Goal: Information Seeking & Learning: Learn about a topic

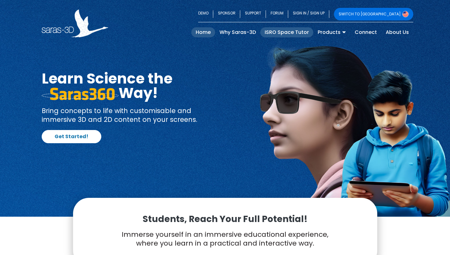
click at [299, 35] on link "ISRO Space Tutor" at bounding box center [287, 32] width 53 height 10
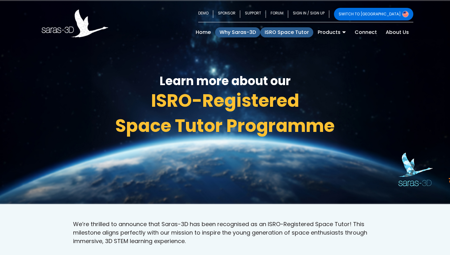
click at [238, 33] on link "Why Saras-3D" at bounding box center [237, 32] width 45 height 10
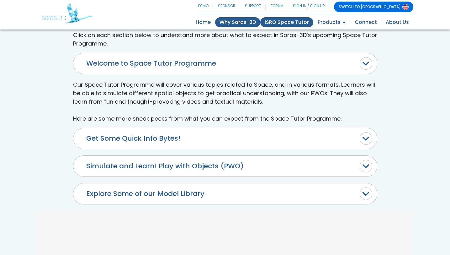
scroll to position [303, 0]
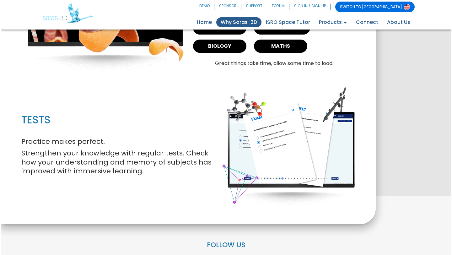
scroll to position [856, 0]
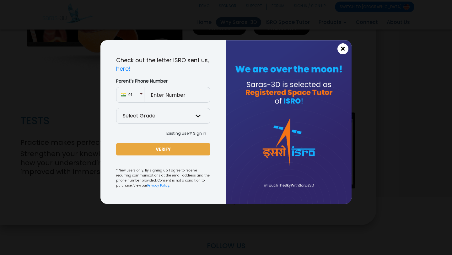
click at [346, 46] on button "×" at bounding box center [342, 48] width 11 height 11
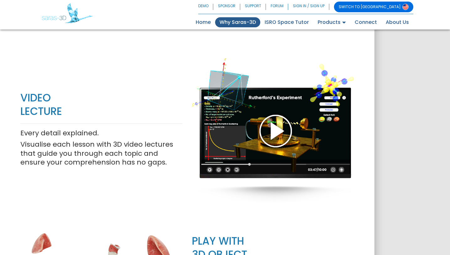
scroll to position [612, 0]
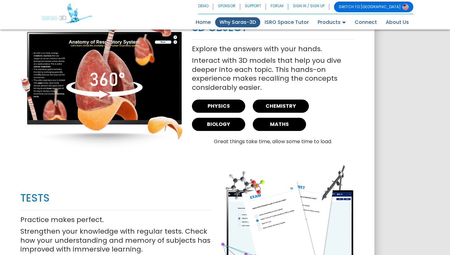
click at [346, 56] on p "Interact with 3D models that help you dive deeper into each topic. This hands-o…" at bounding box center [273, 74] width 162 height 36
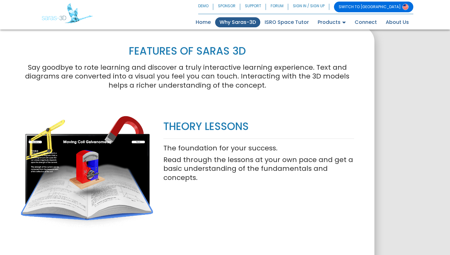
click at [346, 63] on p "Say goodbye to rote learning and discover a truly interactive learning experien…" at bounding box center [187, 76] width 334 height 27
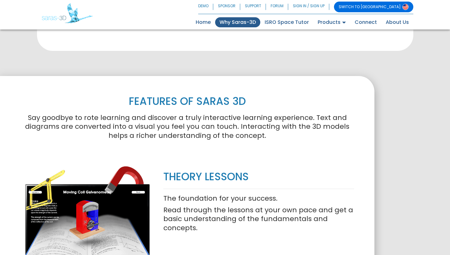
scroll to position [258, 0]
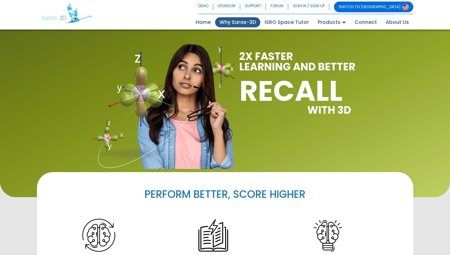
scroll to position [0, 0]
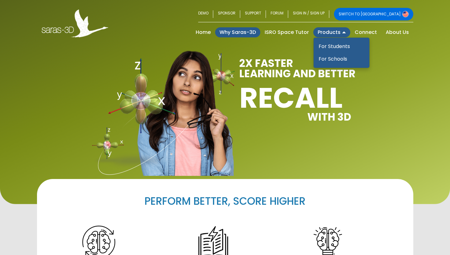
click at [327, 31] on link "Products" at bounding box center [332, 32] width 37 height 10
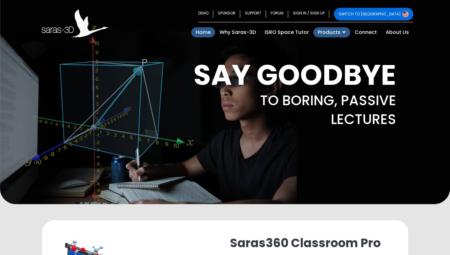
click at [200, 31] on link "Home (current)" at bounding box center [204, 32] width 24 height 10
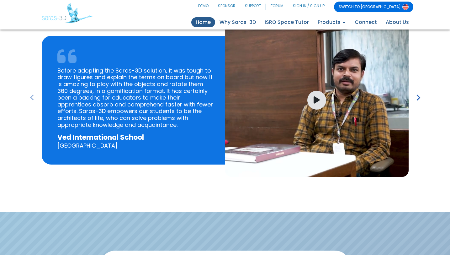
scroll to position [1193, 0]
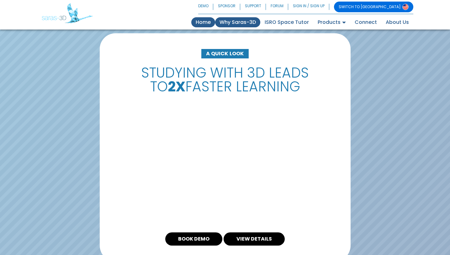
click at [248, 20] on link "Why Saras-3D" at bounding box center [237, 22] width 45 height 10
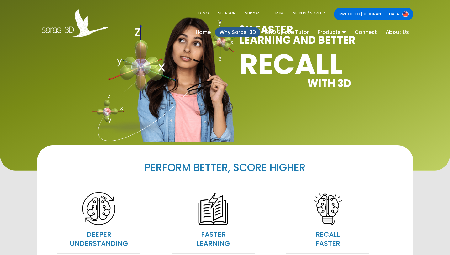
scroll to position [14, 0]
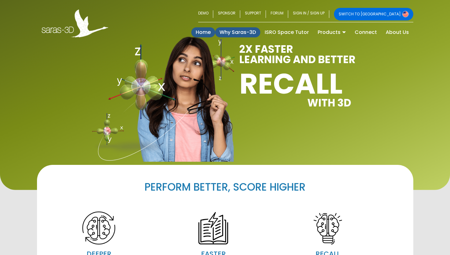
click at [206, 30] on link "Home (current)" at bounding box center [204, 32] width 24 height 10
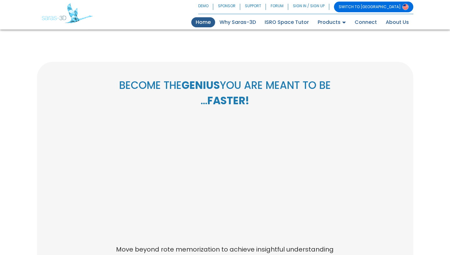
scroll to position [256, 0]
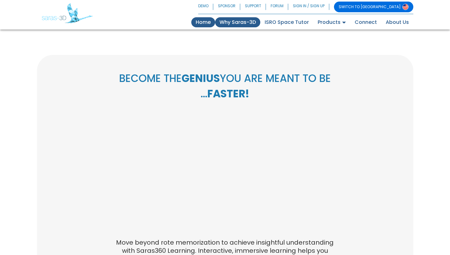
click at [244, 22] on link "Why Saras-3D" at bounding box center [237, 22] width 45 height 10
